Goal: Find specific fact: Find contact information

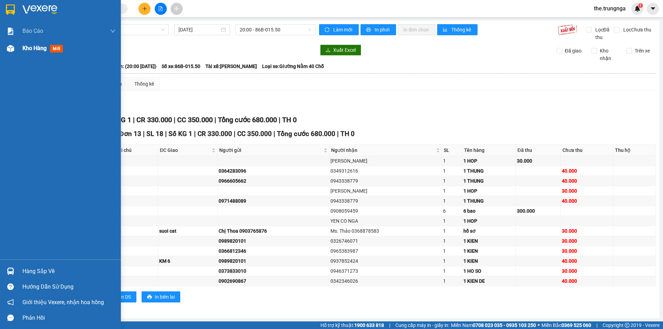
click at [37, 50] on span "Kho hàng" at bounding box center [34, 48] width 24 height 7
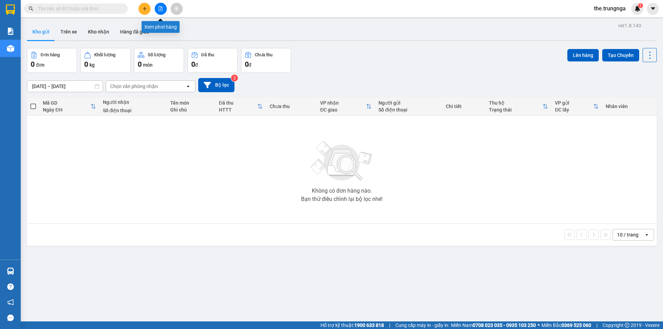
click at [162, 8] on icon "file-add" at bounding box center [160, 8] width 5 height 5
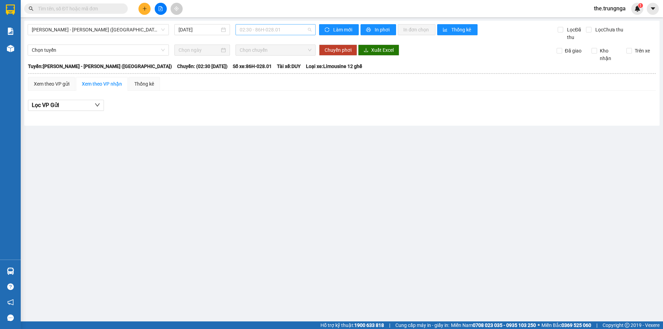
click at [273, 30] on span "02:30 - 86H-028.01" at bounding box center [276, 30] width 72 height 10
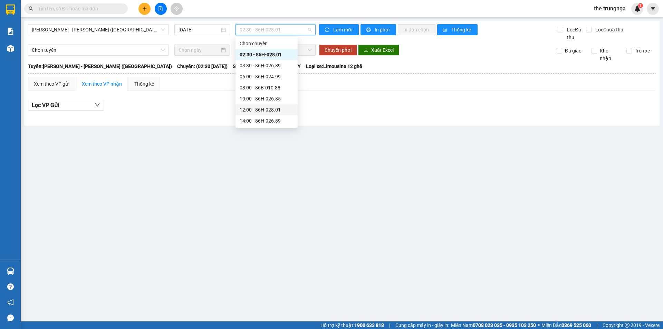
scroll to position [22, 0]
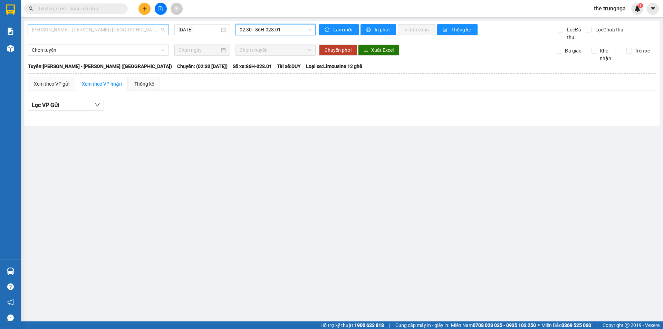
click at [94, 30] on span "[PERSON_NAME] - [PERSON_NAME] ([GEOGRAPHIC_DATA])" at bounding box center [98, 30] width 133 height 10
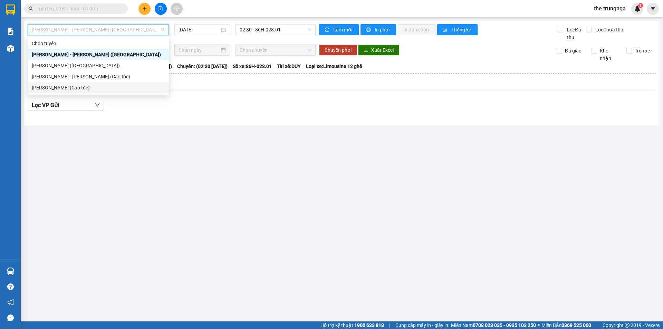
click at [107, 89] on div "[PERSON_NAME] (Cao tốc)" at bounding box center [98, 88] width 133 height 8
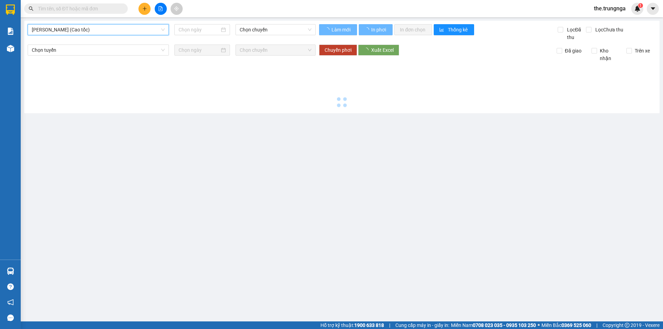
type input "[DATE]"
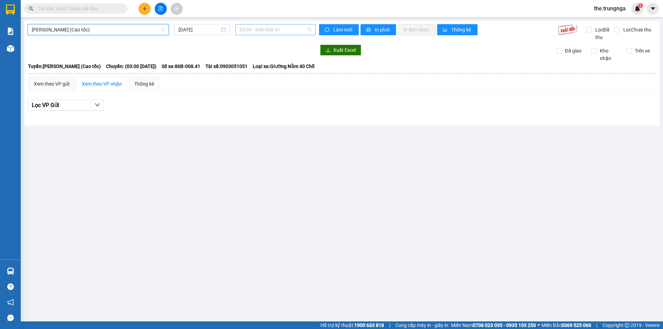
click at [257, 29] on span "03:00 - 86B-008.41" at bounding box center [276, 30] width 72 height 10
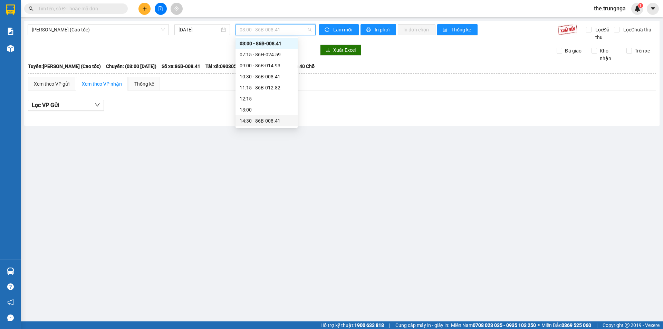
click at [249, 122] on div "14:30 - 86B-008.41" at bounding box center [267, 121] width 54 height 8
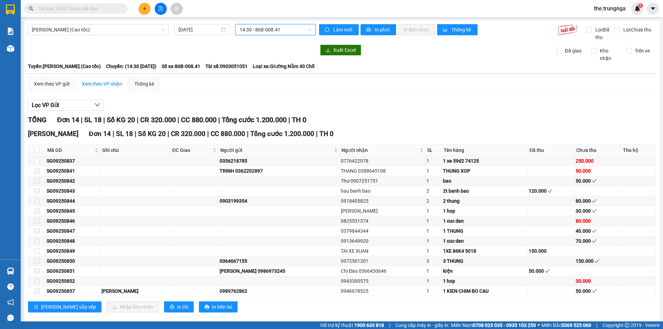
click at [100, 8] on input "text" at bounding box center [78, 9] width 81 height 8
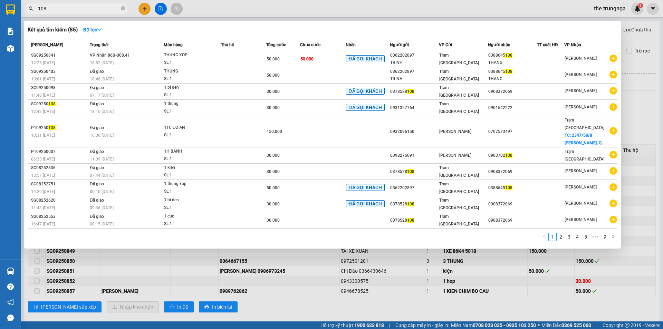
type input "108"
click at [488, 13] on div at bounding box center [331, 164] width 663 height 329
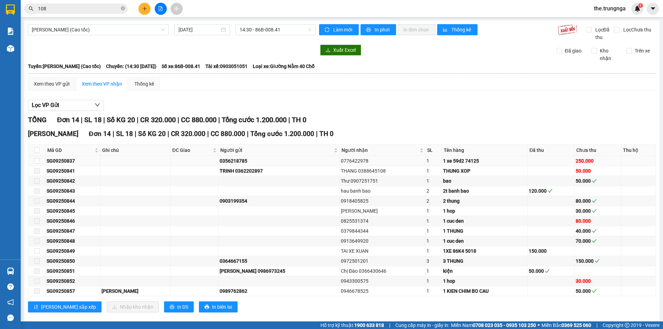
click at [350, 158] on div "0776422978" at bounding box center [382, 161] width 83 height 8
copy div "0776422978"
click at [396, 201] on div "0918405825" at bounding box center [382, 201] width 83 height 8
click at [254, 32] on span "14:30 - 86B-008.41" at bounding box center [276, 30] width 72 height 10
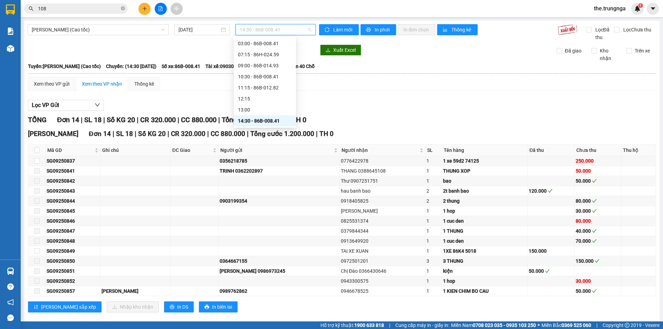
scroll to position [44, 0]
click at [258, 119] on div "20:00 - 86B-015.50" at bounding box center [265, 121] width 54 height 8
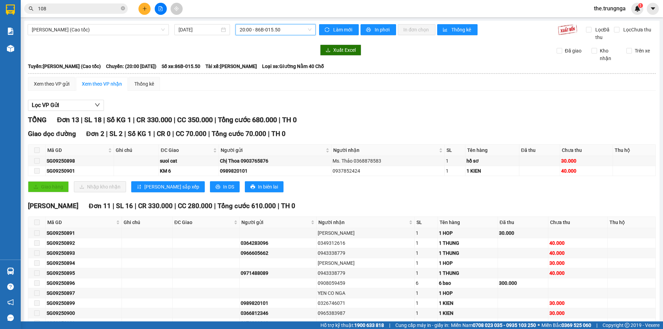
scroll to position [52, 0]
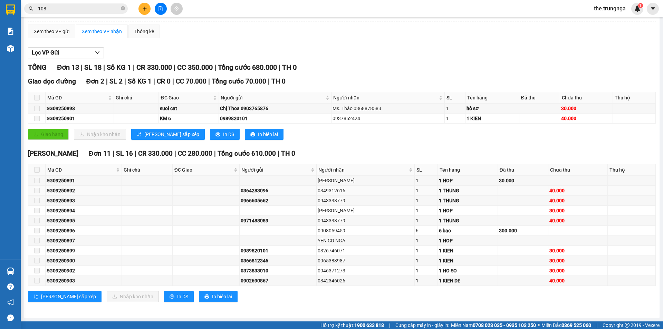
click at [341, 190] on div "0349312616" at bounding box center [365, 191] width 95 height 8
copy div "0349312616"
click at [342, 200] on div "0943338779" at bounding box center [365, 201] width 95 height 8
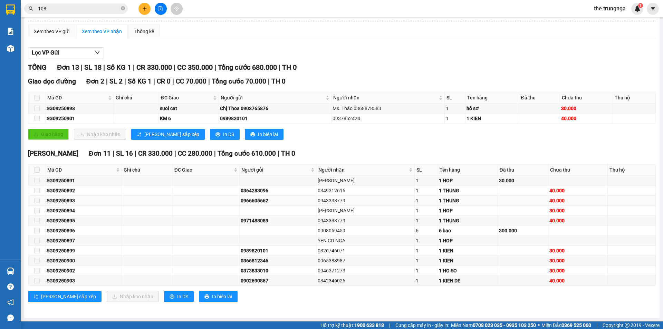
copy div "0943338779"
click at [341, 220] on div "0943338779" at bounding box center [365, 221] width 95 height 8
copy div "0943338779"
click at [342, 231] on div "0908059459" at bounding box center [365, 231] width 95 height 8
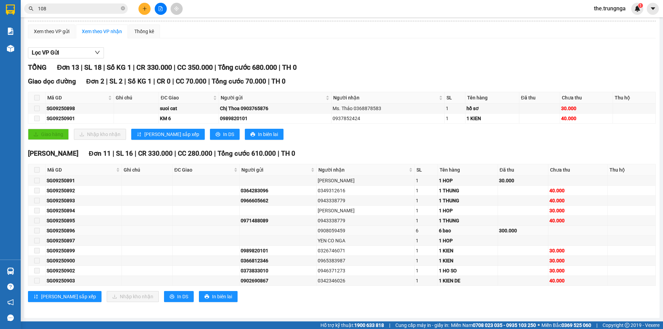
click at [342, 231] on div "0908059459" at bounding box center [365, 231] width 95 height 8
copy div "0908059459"
click at [336, 248] on div "0326746071" at bounding box center [365, 251] width 95 height 8
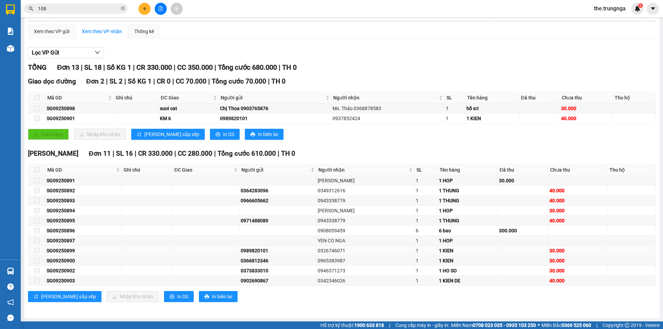
copy div "0326746071"
click at [336, 258] on div "0965383987" at bounding box center [365, 261] width 95 height 8
copy div "0965383987"
click at [335, 274] on div "0946371273" at bounding box center [365, 271] width 95 height 8
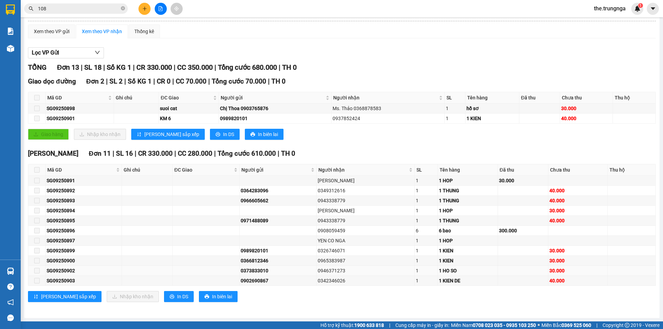
click at [335, 272] on div "0946371273" at bounding box center [365, 271] width 95 height 8
copy div "0946371273"
click at [332, 279] on div "0342346026" at bounding box center [365, 281] width 95 height 8
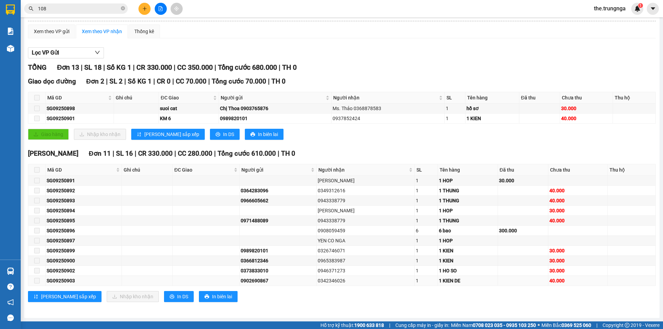
copy div "0342346026"
click at [342, 280] on div "0342346026" at bounding box center [365, 281] width 95 height 8
click at [369, 108] on div "Ms. Thảo 0368878583" at bounding box center [387, 109] width 111 height 8
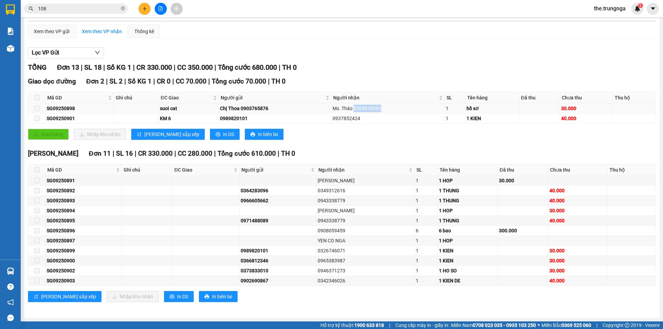
copy div "0368878583"
click at [344, 120] on div "0937852424" at bounding box center [387, 119] width 111 height 8
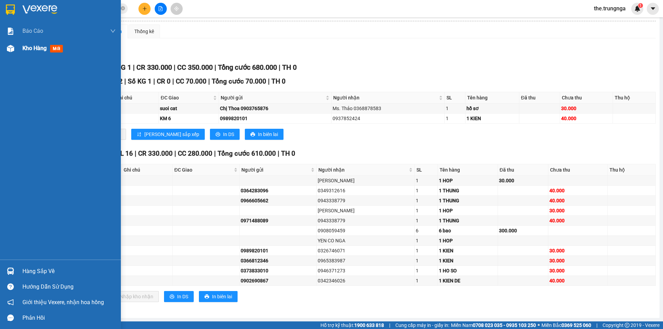
click at [31, 47] on span "Kho hàng" at bounding box center [34, 48] width 24 height 7
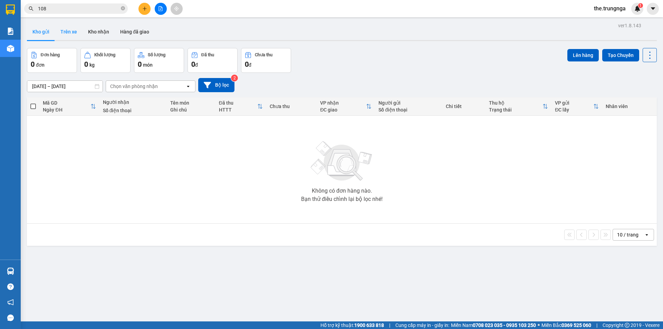
click at [64, 39] on button "Trên xe" at bounding box center [69, 31] width 28 height 17
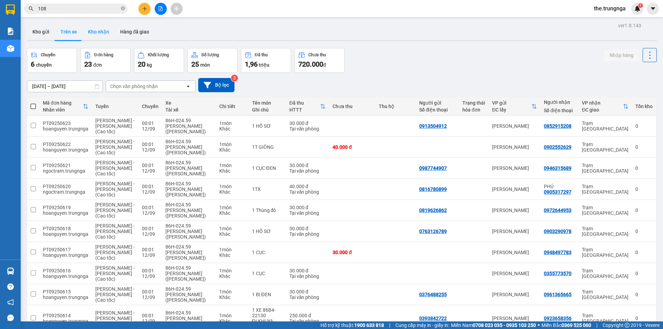
click at [98, 35] on button "Kho nhận" at bounding box center [99, 31] width 32 height 17
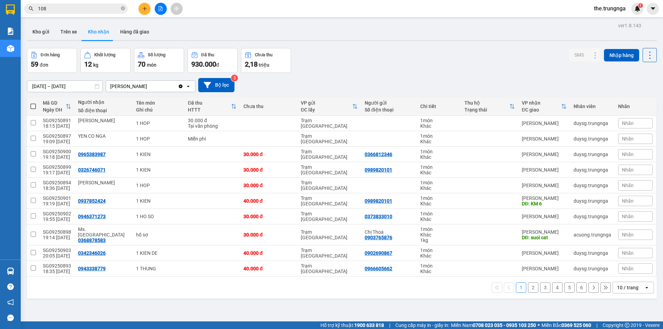
click at [631, 254] on div "Nhãn" at bounding box center [635, 253] width 35 height 10
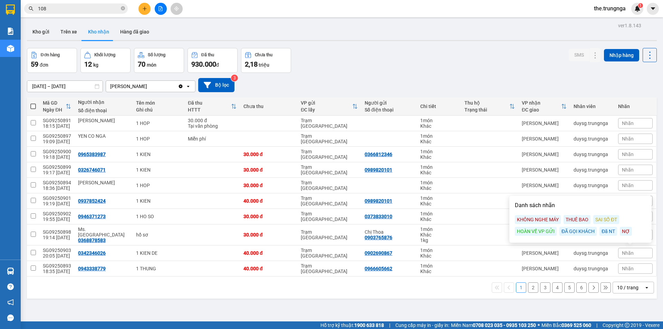
click at [545, 218] on div "KHÔNG NGHE MÁY" at bounding box center [538, 219] width 46 height 9
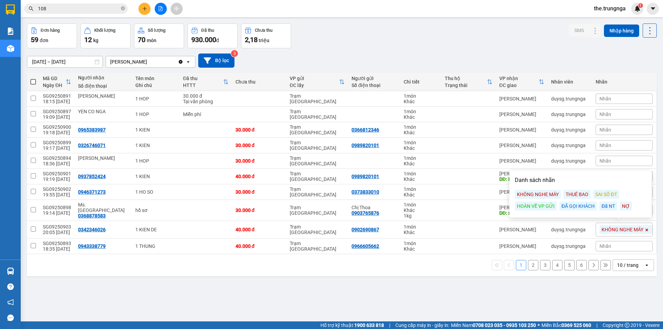
scroll to position [32, 0]
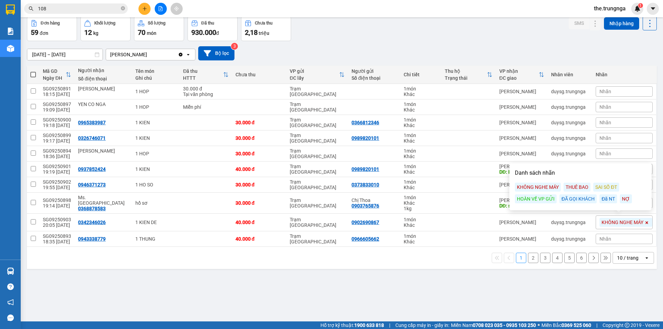
click at [399, 274] on div "ver 1.8.143 Kho gửi Trên xe Kho nhận Hàng đã giao Đơn hàng 59 đơn Khối lượng 12…" at bounding box center [341, 153] width 635 height 329
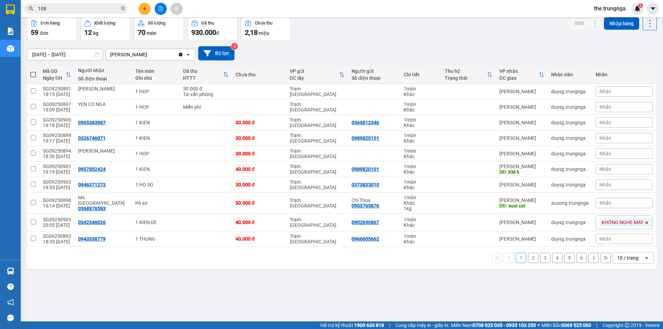
click at [618, 220] on span "KHÔNG NGHE MÁY" at bounding box center [622, 222] width 42 height 6
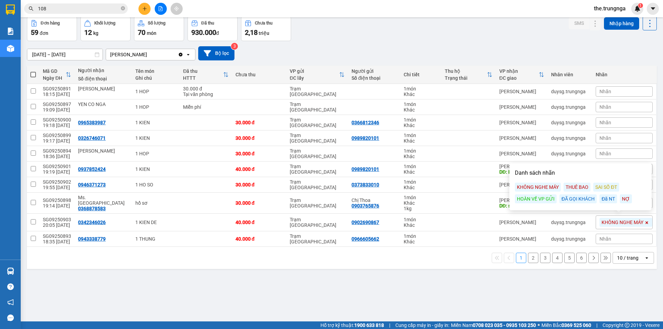
click at [583, 201] on div "ĐÃ GỌI KHÁCH" at bounding box center [577, 198] width 37 height 9
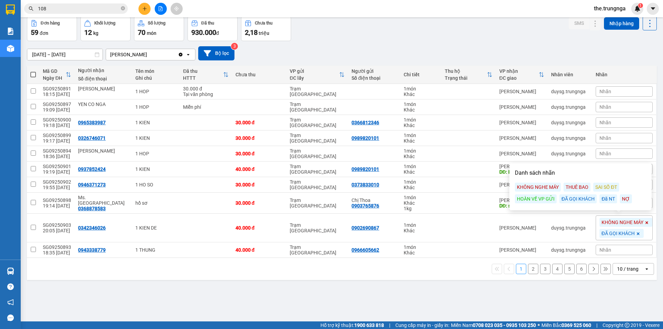
click at [645, 221] on icon at bounding box center [647, 223] width 4 height 4
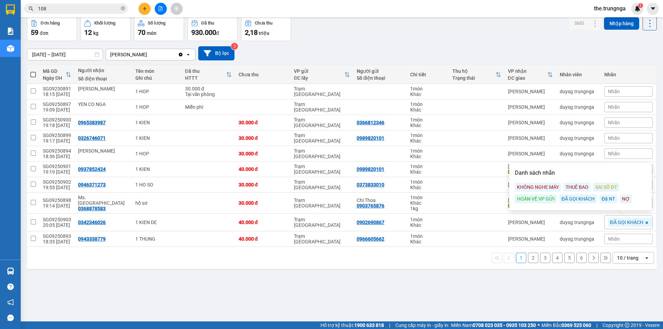
click at [361, 313] on div "ver 1.8.143 Kho gửi Trên xe Kho nhận Hàng đã giao Đơn hàng 59 đơn Khối lượng 12…" at bounding box center [341, 153] width 635 height 329
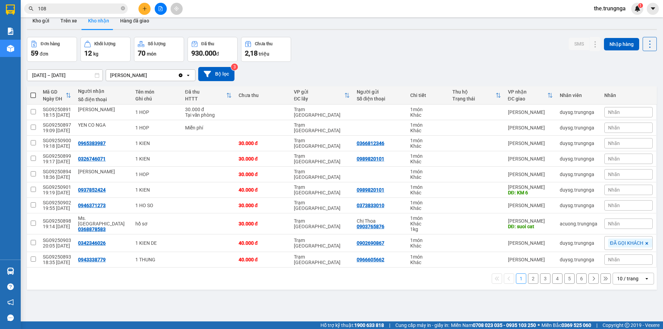
scroll to position [0, 0]
